Goal: Find specific page/section: Find specific page/section

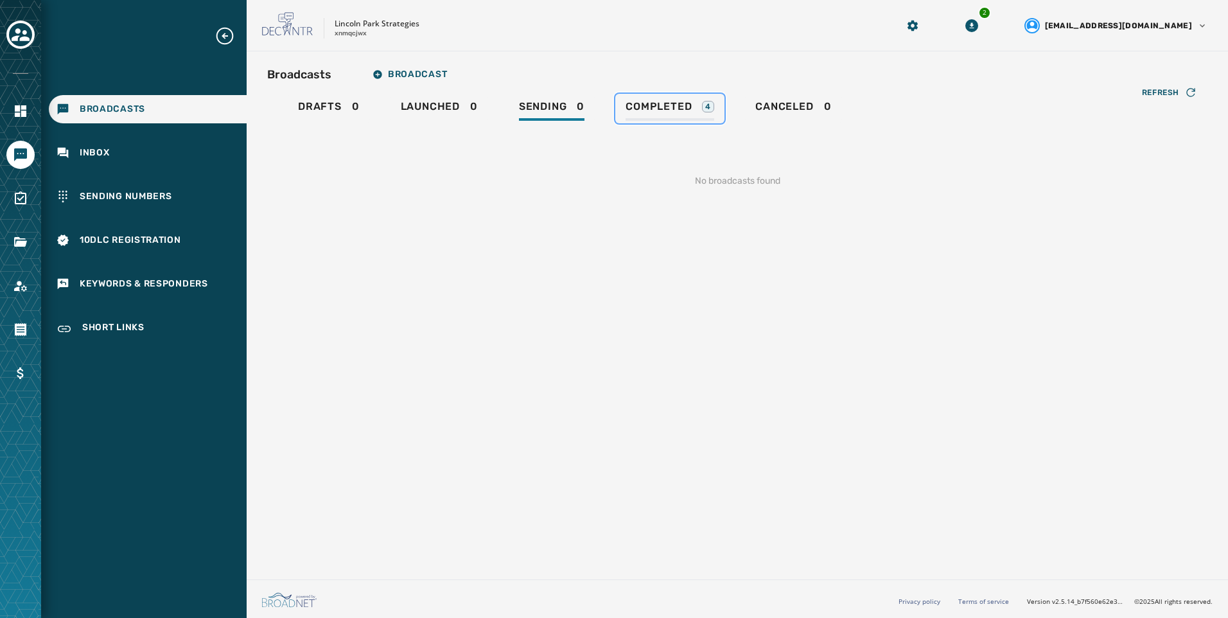
click at [685, 105] on span "Completed" at bounding box center [659, 106] width 66 height 13
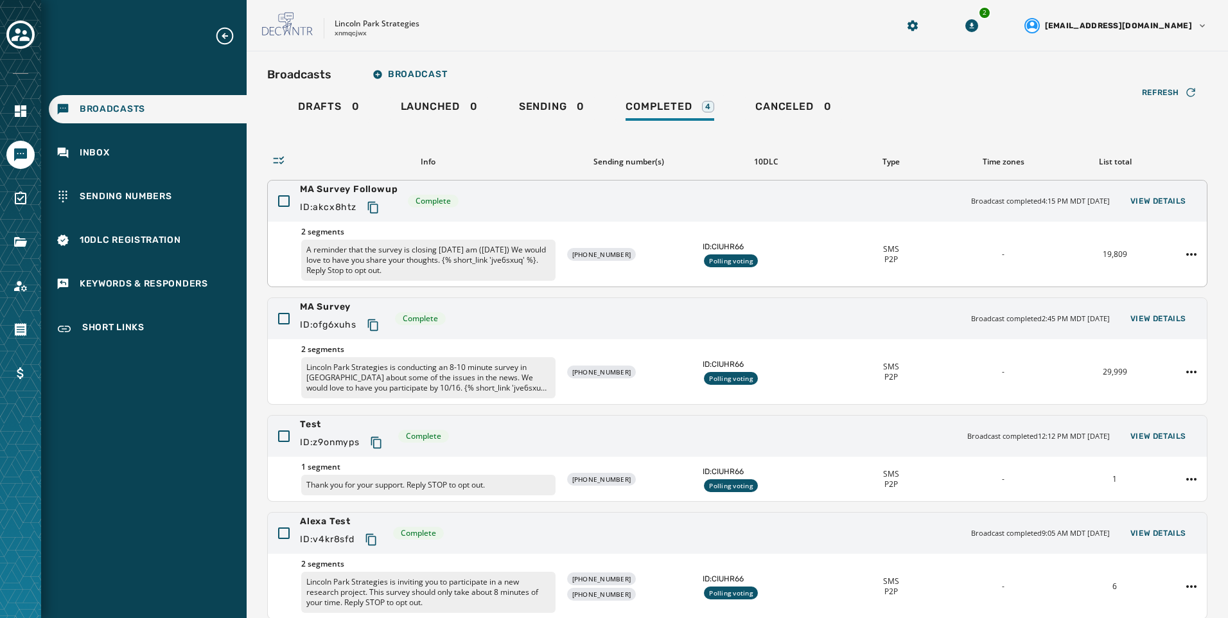
click at [449, 273] on p "A reminder that the survey is closing [DATE] am ([DATE]) We would love to have …" at bounding box center [428, 260] width 254 height 41
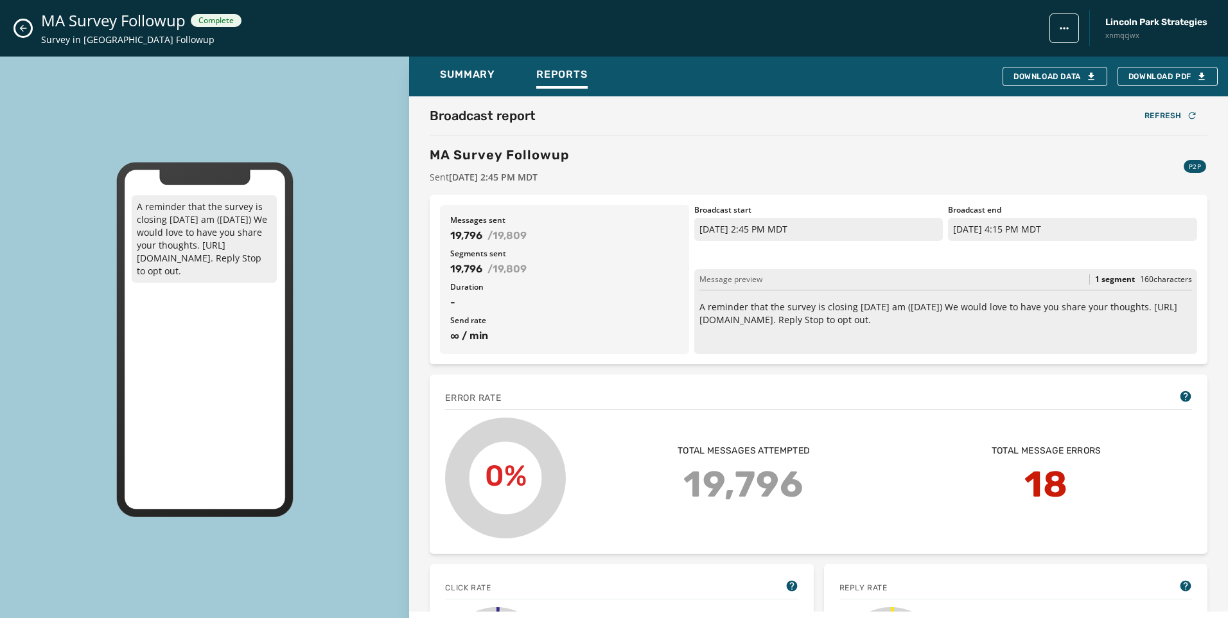
click at [25, 28] on icon "Close admin drawer" at bounding box center [23, 28] width 10 height 10
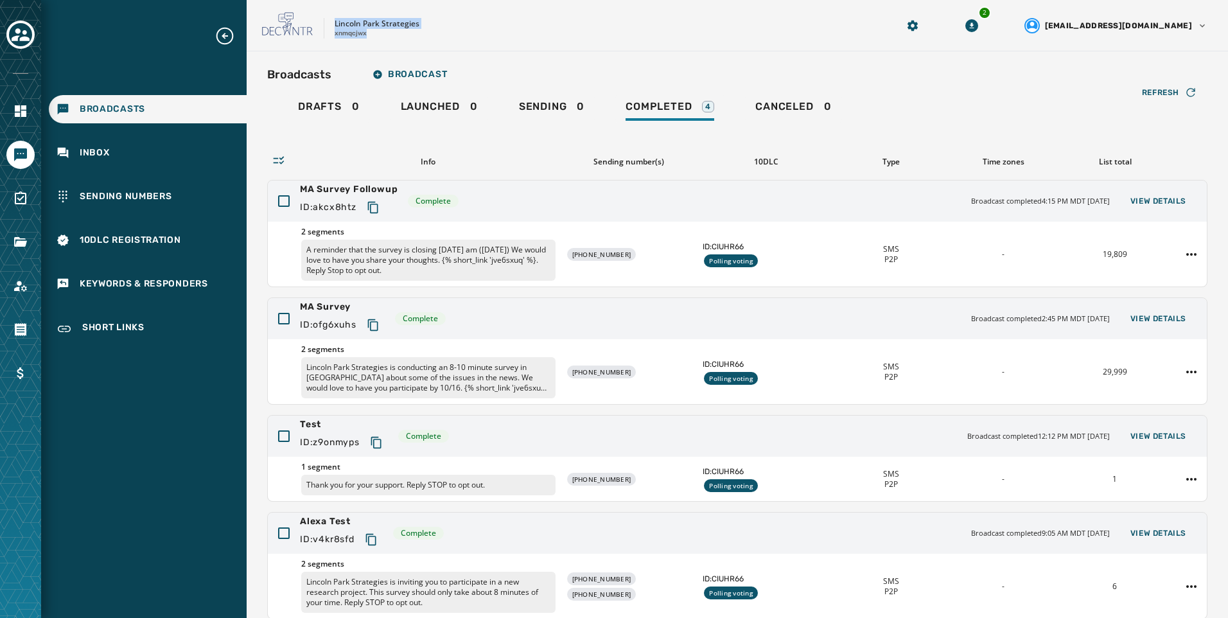
drag, startPoint x: 333, startPoint y: 23, endPoint x: 370, endPoint y: 44, distance: 42.9
click at [370, 44] on div "Lincoln Park Strategies xnmqcjwx 2 [EMAIL_ADDRESS][DOMAIN_NAME]" at bounding box center [737, 25] width 981 height 51
copy div "Lincoln Park Strategies xnmqcjwx"
click at [84, 154] on span "Inbox" at bounding box center [95, 152] width 30 height 13
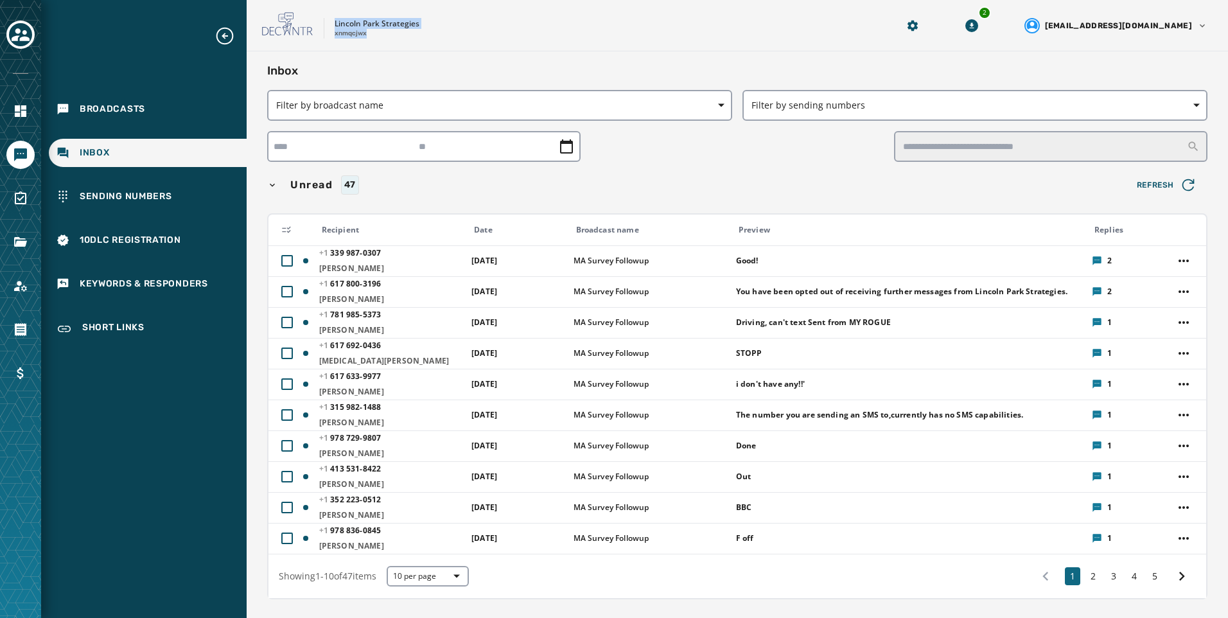
click at [492, 47] on div "Lincoln Park Strategies xnmqcjwx 2 [EMAIL_ADDRESS][DOMAIN_NAME]" at bounding box center [737, 25] width 981 height 51
